Goal: Task Accomplishment & Management: Complete application form

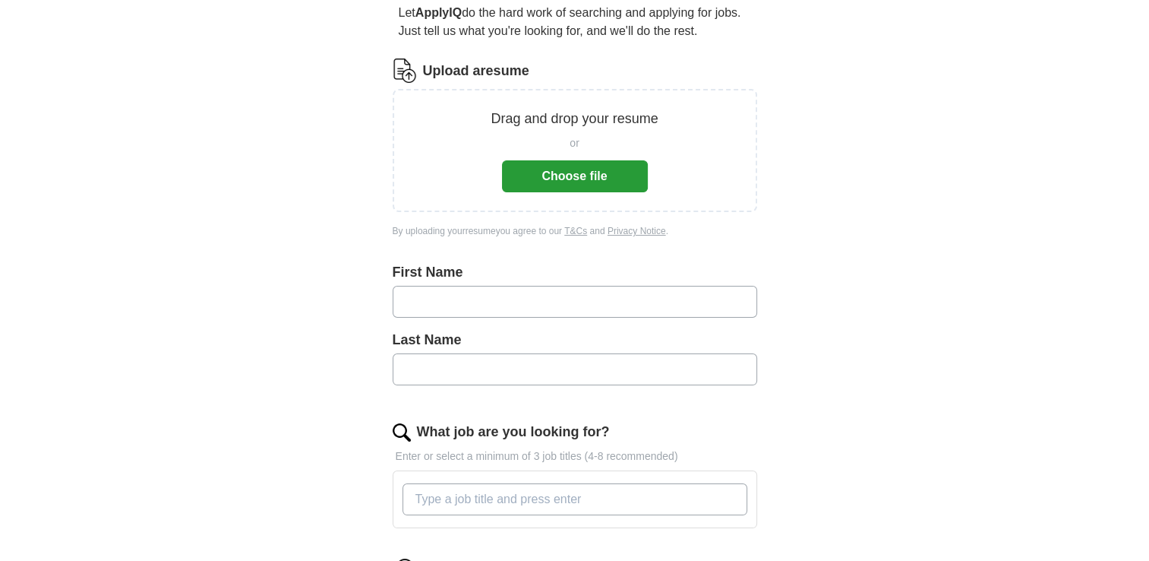
scroll to position [152, 0]
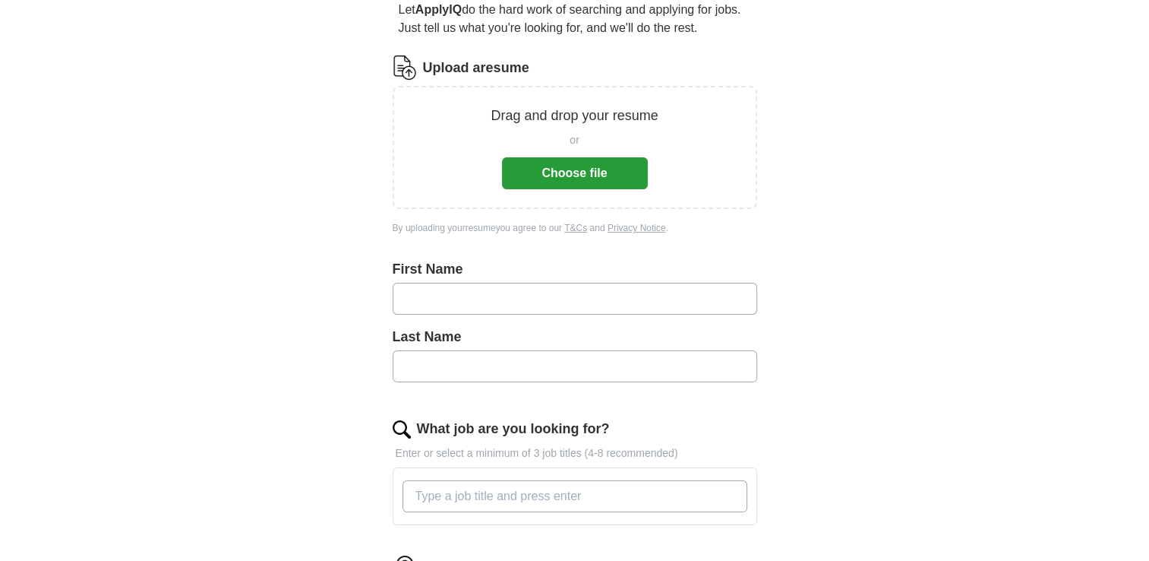
click at [527, 285] on input "text" at bounding box center [575, 299] width 365 height 32
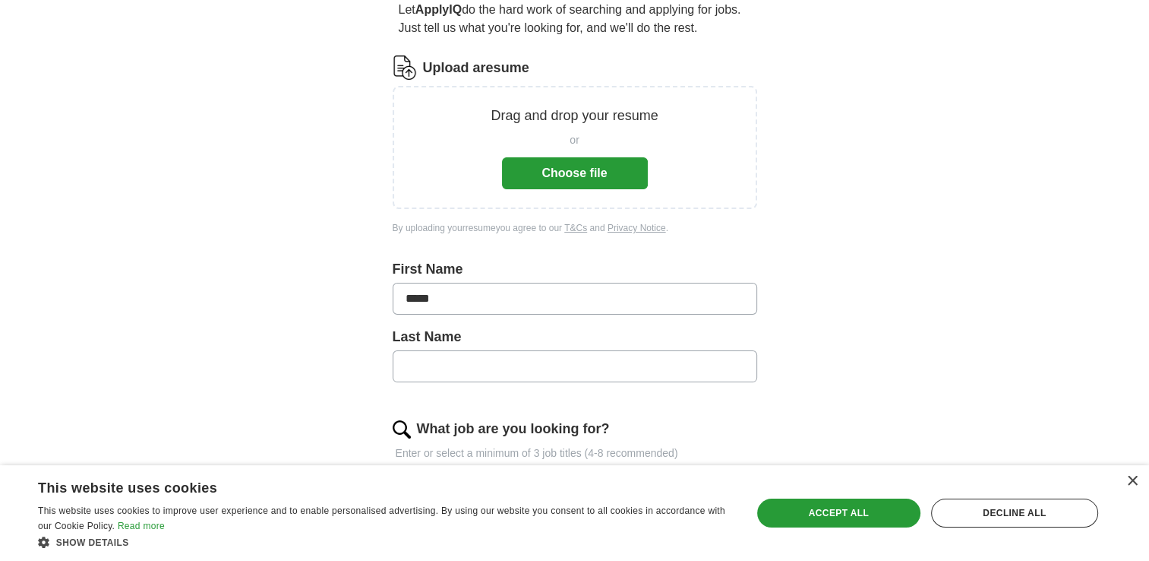
type input "*****"
click at [535, 360] on input "text" at bounding box center [575, 366] width 365 height 32
type input "**********"
click at [1127, 483] on div "×" at bounding box center [1132, 481] width 11 height 11
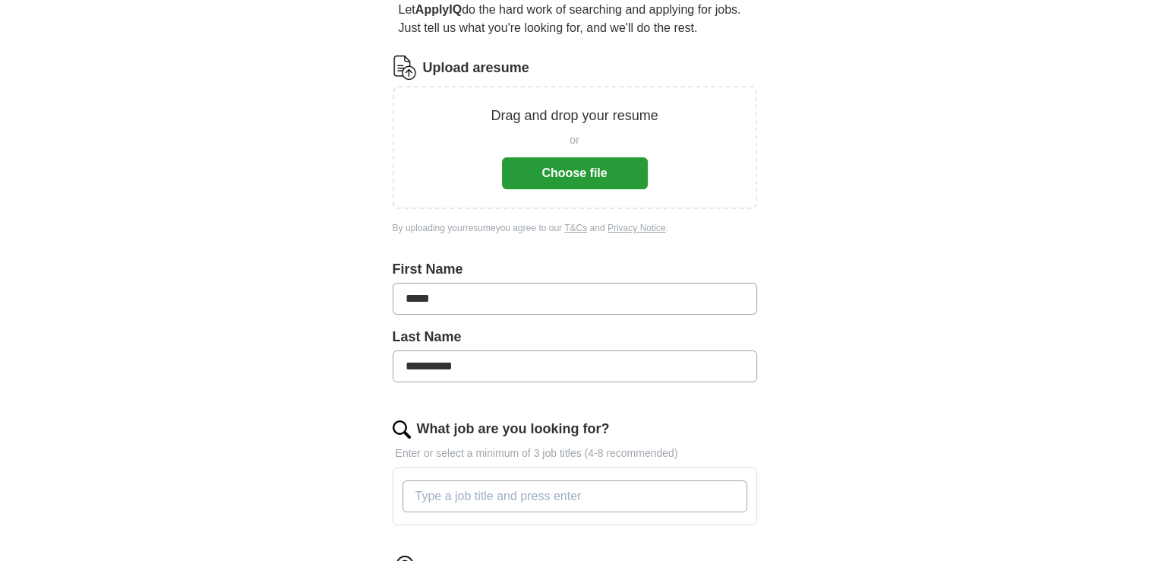
click at [582, 501] on input "What job are you looking for?" at bounding box center [575, 496] width 345 height 32
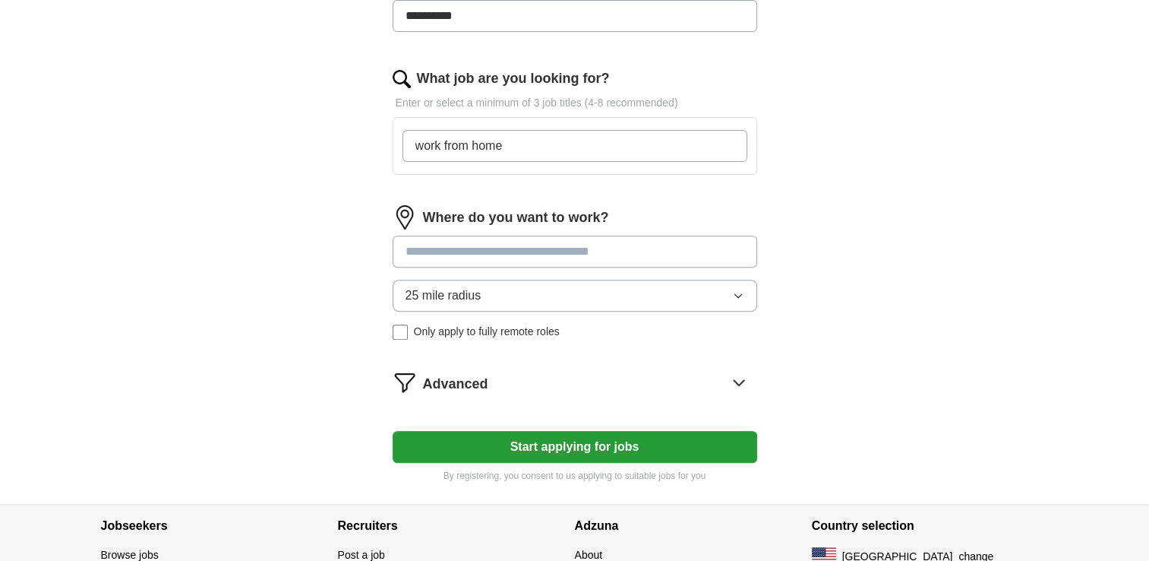
scroll to position [517, 0]
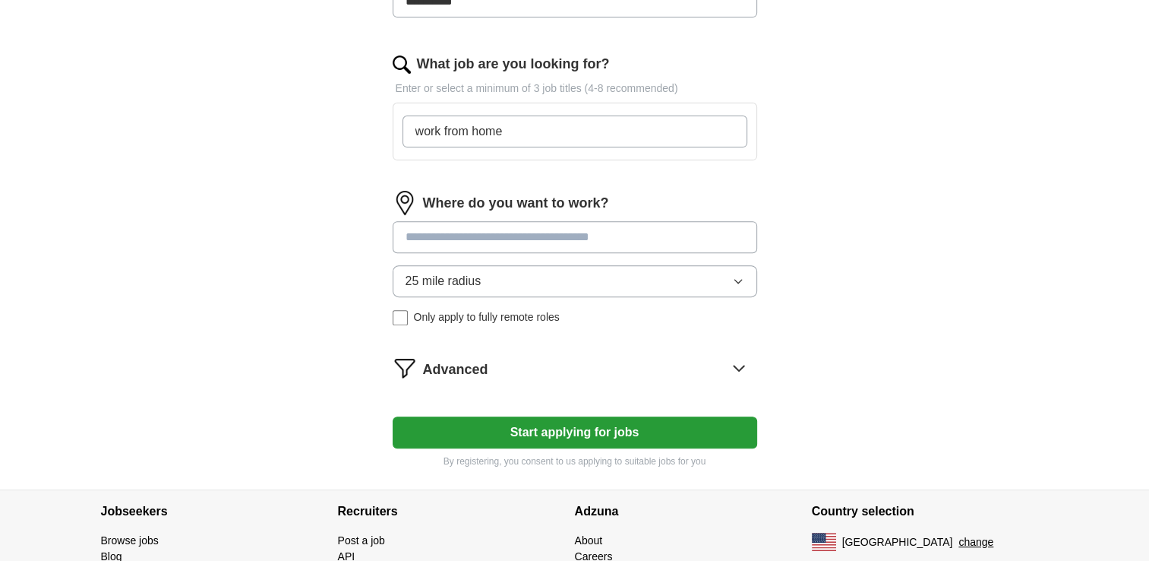
type input "work from home"
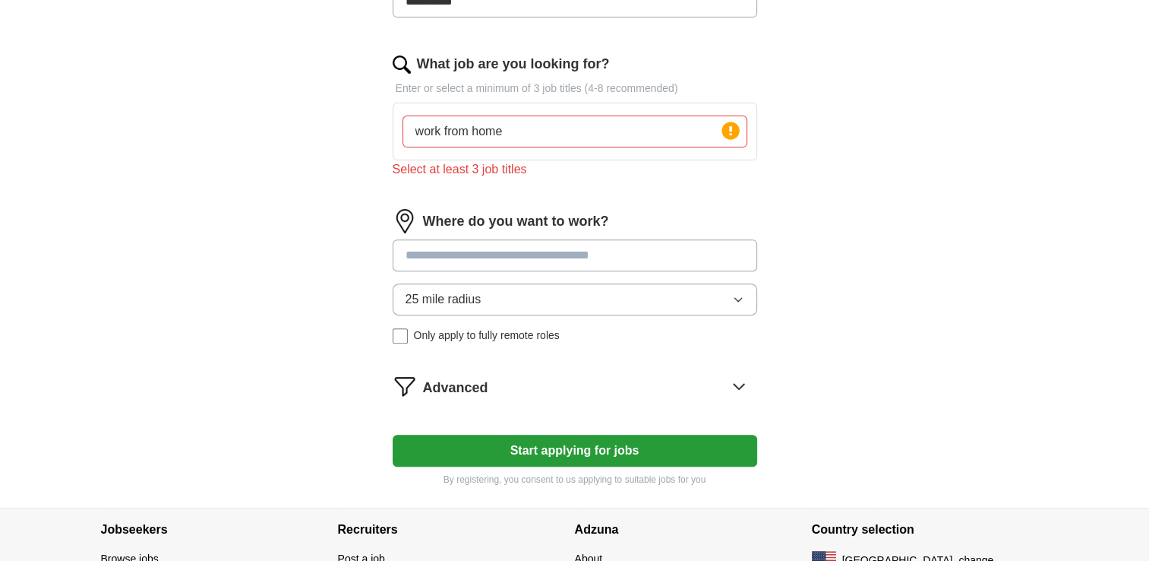
click at [596, 235] on div "Where do you want to work? 25 mile radius Only apply to fully remote roles" at bounding box center [575, 282] width 365 height 147
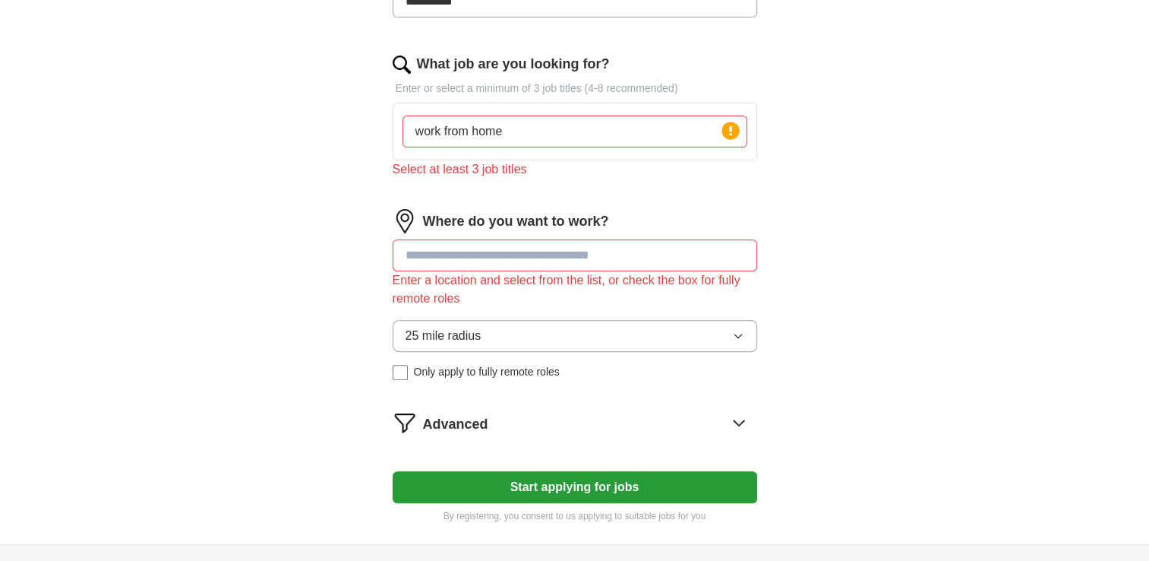
click at [403, 327] on div "25 mile radius Only apply to fully remote roles" at bounding box center [575, 350] width 365 height 60
click at [473, 245] on input at bounding box center [575, 255] width 365 height 32
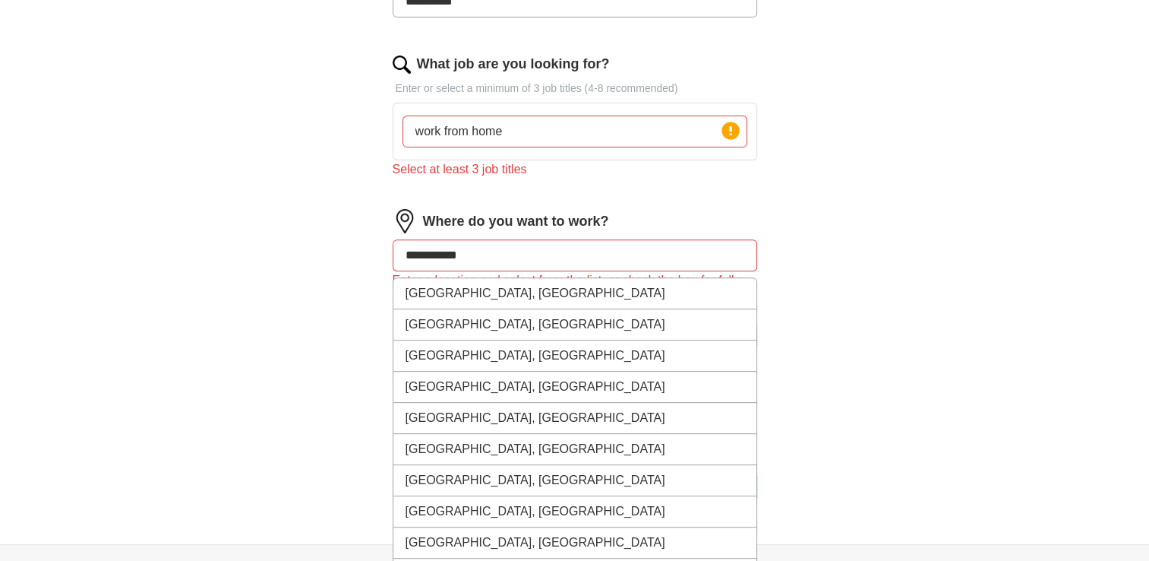
type input "**********"
click at [836, 340] on div "**********" at bounding box center [575, 37] width 972 height 1014
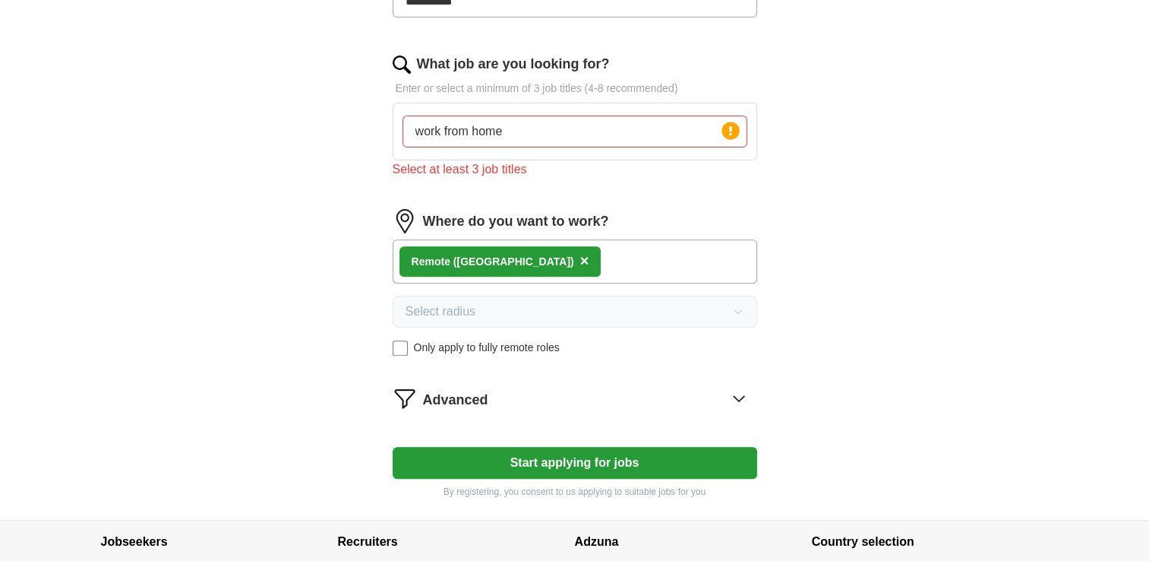
click at [523, 457] on button "Start applying for jobs" at bounding box center [575, 463] width 365 height 32
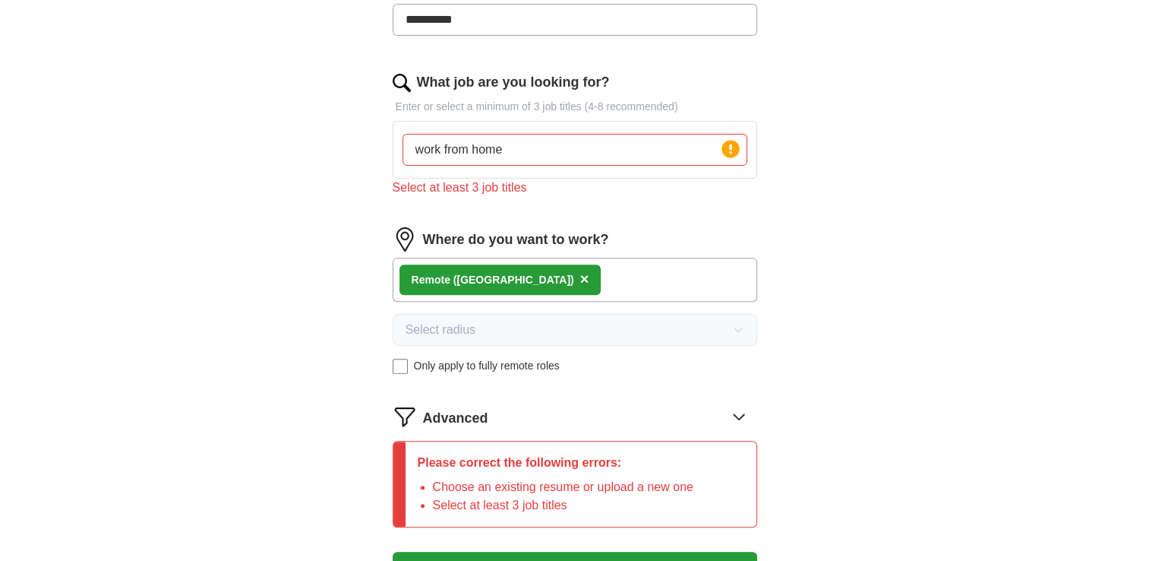
scroll to position [535, 0]
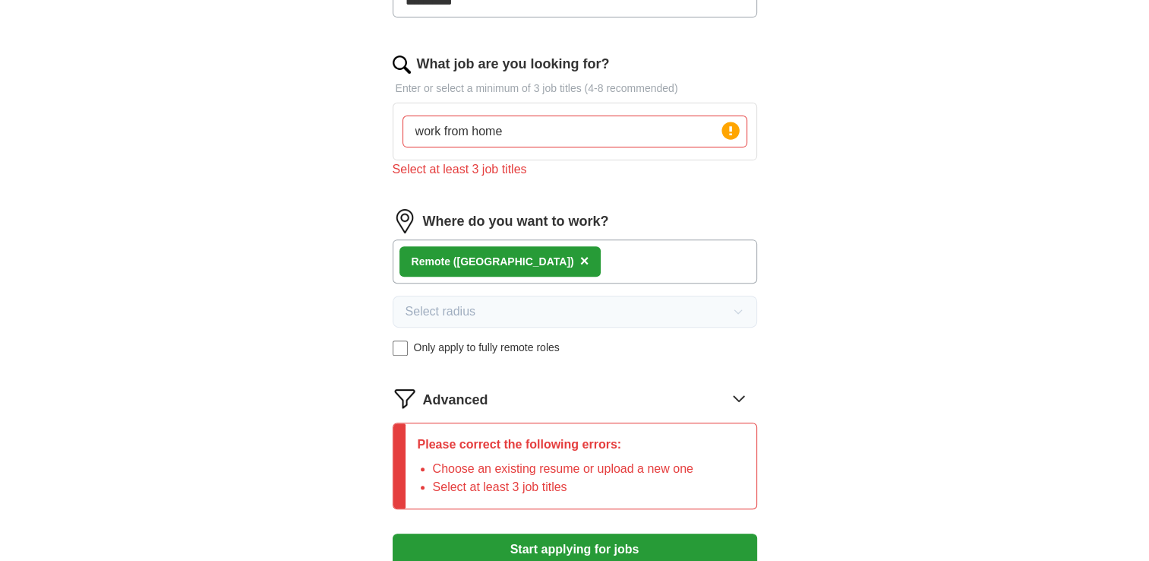
click at [507, 130] on input "work from home" at bounding box center [575, 131] width 345 height 32
type input "w"
click at [532, 526] on form "**********" at bounding box center [575, 129] width 365 height 912
click at [544, 123] on input "cashier home jobs stocl" at bounding box center [575, 131] width 345 height 32
click at [453, 129] on input "cashier home jobs stoclks" at bounding box center [575, 131] width 345 height 32
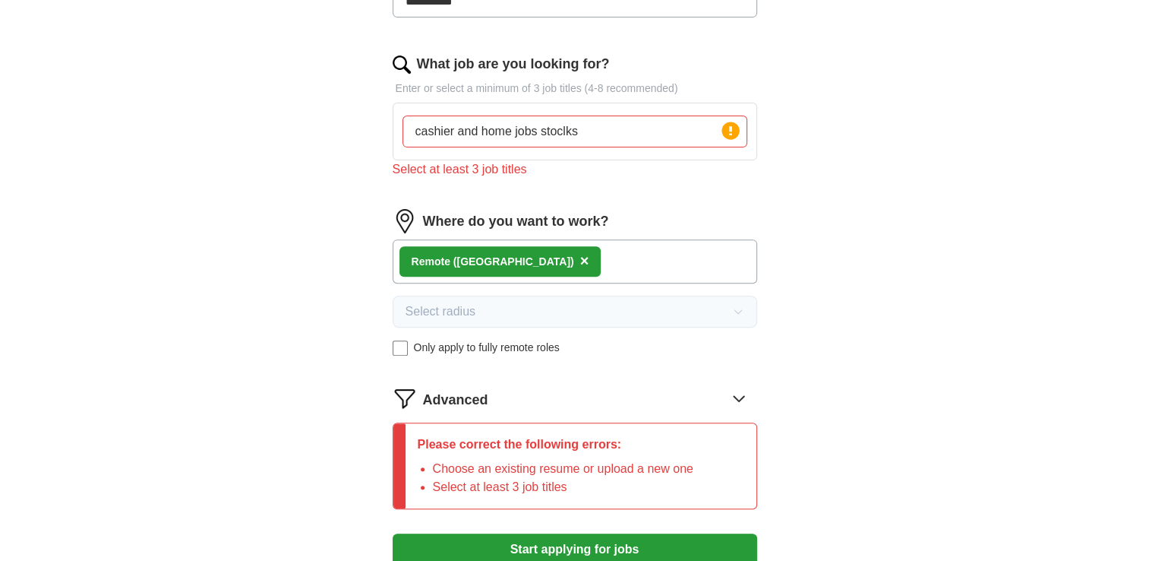
click at [536, 132] on input "cashier and home jobs stoclks" at bounding box center [575, 131] width 345 height 32
click at [577, 545] on button "Start applying for jobs" at bounding box center [575, 549] width 365 height 32
click at [726, 134] on circle at bounding box center [730, 130] width 17 height 17
click at [731, 129] on circle at bounding box center [730, 130] width 17 height 17
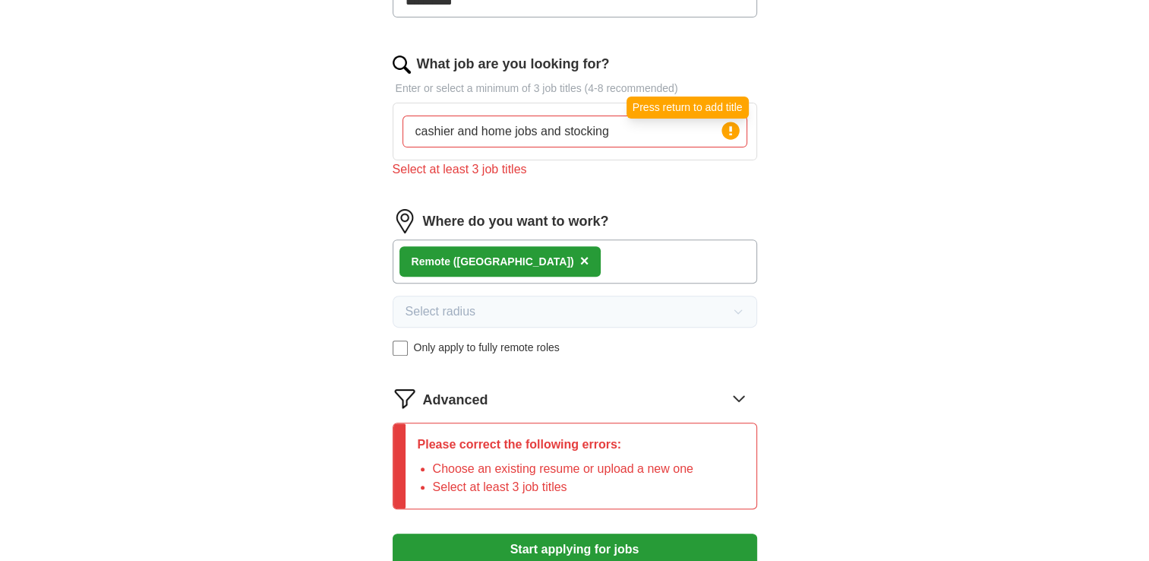
click at [735, 131] on circle at bounding box center [730, 130] width 17 height 17
click at [539, 122] on input "cashier and home jobs and stocking" at bounding box center [575, 131] width 345 height 32
click at [568, 555] on button "Start applying for jobs" at bounding box center [575, 549] width 365 height 32
click at [666, 134] on input "cashier and work from home and stocking" at bounding box center [575, 131] width 345 height 32
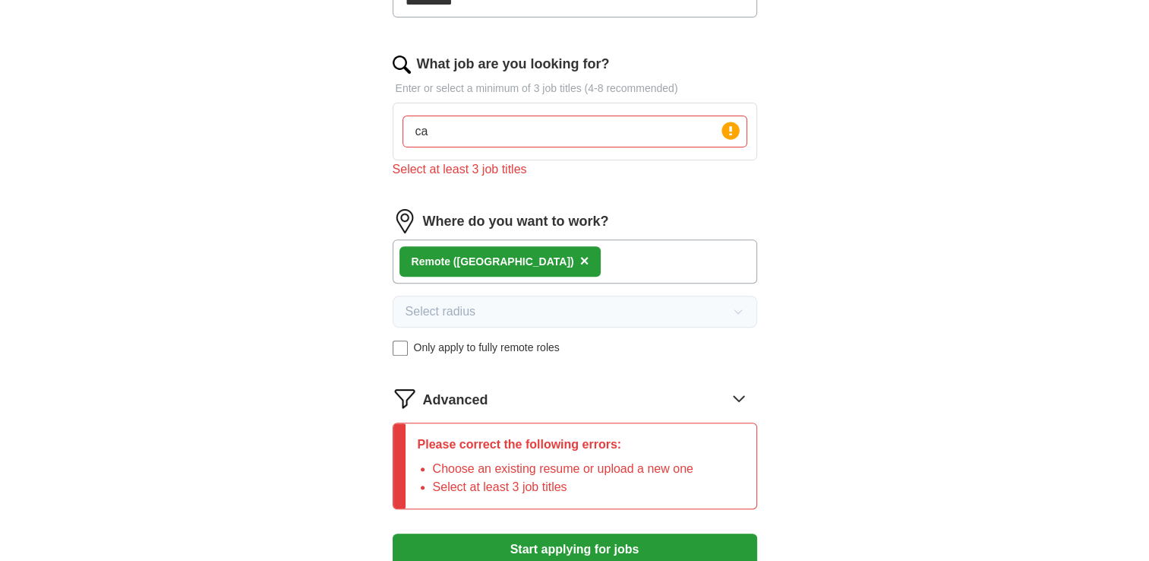
type input "c"
click at [659, 536] on button "Start applying for jobs" at bounding box center [575, 549] width 365 height 32
click at [547, 139] on input "home jobs" at bounding box center [575, 131] width 345 height 32
type input "h"
click at [593, 530] on form "**********" at bounding box center [575, 129] width 365 height 912
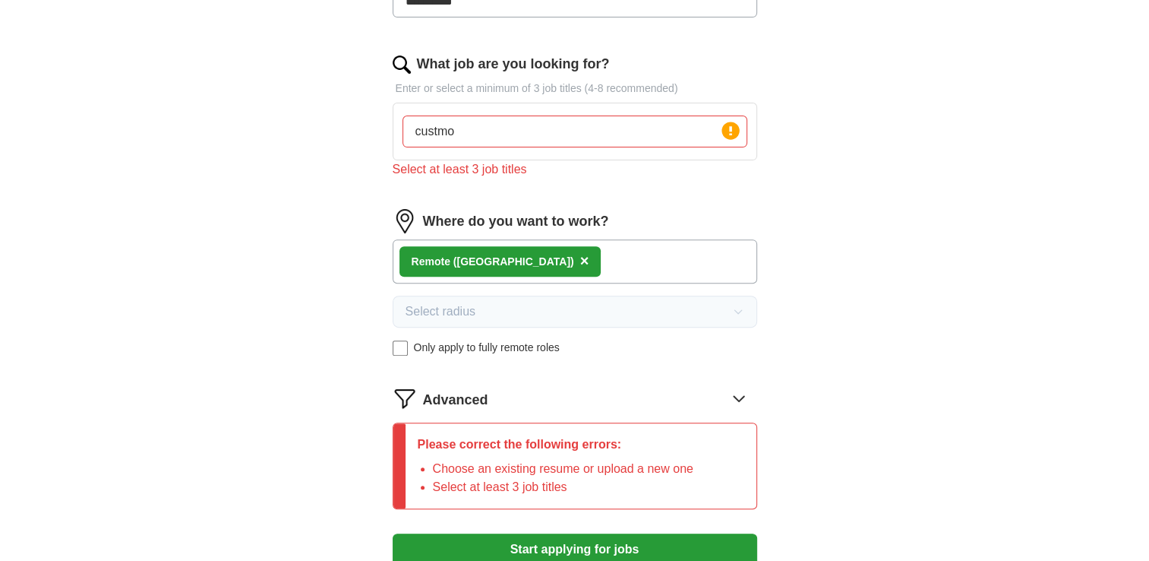
click at [525, 136] on input "custmo" at bounding box center [575, 131] width 345 height 32
type input "c"
click at [577, 525] on form "**********" at bounding box center [575, 129] width 365 height 912
